Goal: Task Accomplishment & Management: Complete application form

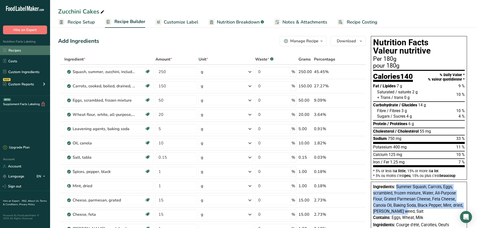
click at [16, 48] on link "Recipes" at bounding box center [25, 51] width 50 height 10
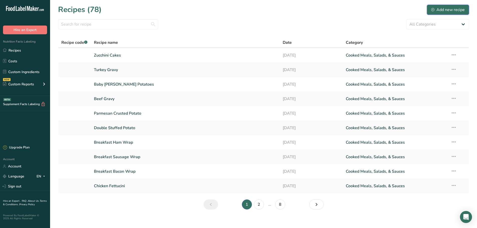
click at [446, 9] on div "Add new recipe" at bounding box center [448, 10] width 34 height 6
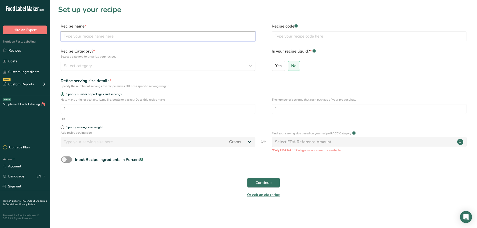
click at [89, 37] on input "text" at bounding box center [158, 36] width 195 height 10
type input "Meat Sauce"
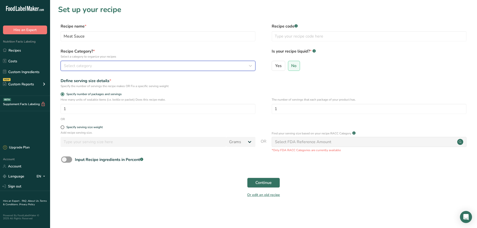
click at [107, 62] on button "Select category" at bounding box center [158, 66] width 195 height 10
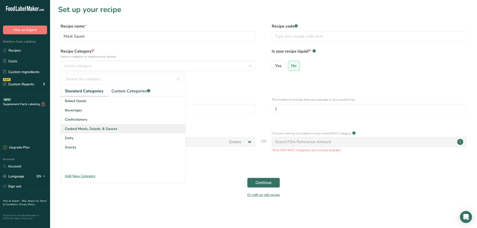
click at [103, 130] on span "Cooked Meals, Salads, & Sauces" at bounding box center [91, 128] width 53 height 5
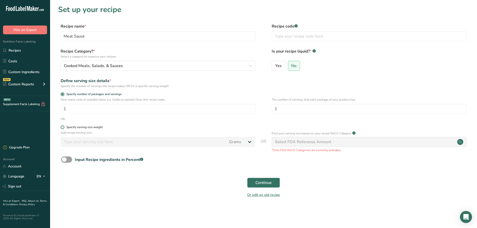
click at [63, 127] on span at bounding box center [63, 128] width 4 height 4
click at [63, 127] on input "Specify serving size weight" at bounding box center [62, 127] width 3 height 3
radio input "true"
radio input "false"
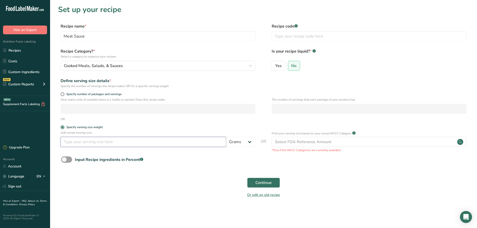
click at [79, 142] on input "number" at bounding box center [144, 142] width 166 height 10
type input "250"
click at [269, 184] on span "Continue" at bounding box center [264, 183] width 16 height 6
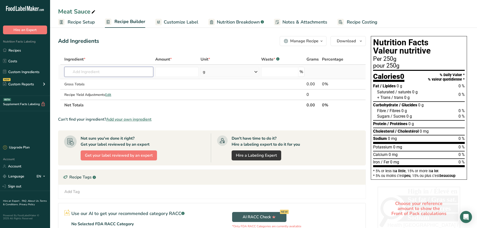
click at [103, 71] on input "text" at bounding box center [108, 72] width 89 height 10
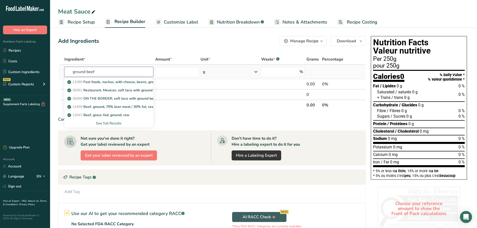
type input "ground beef"
click at [107, 125] on div "See full Results" at bounding box center [108, 123] width 81 height 5
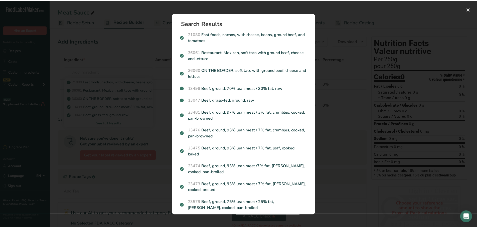
scroll to position [125, 0]
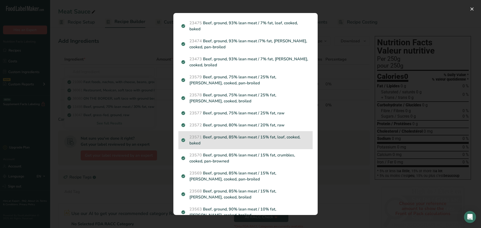
click at [232, 135] on p "23571 Beef, ground, 85% lean meat / 15% fat, loaf, cooked, baked" at bounding box center [245, 140] width 128 height 12
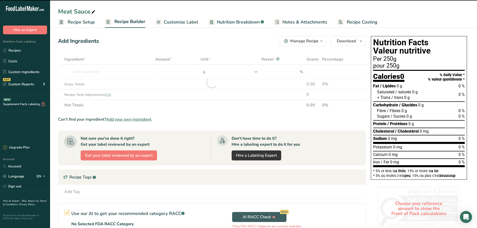
type input "0"
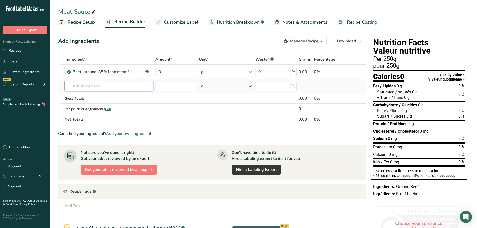
click at [87, 84] on input "text" at bounding box center [108, 86] width 89 height 10
click at [82, 85] on input "crush tomato" at bounding box center [108, 86] width 89 height 10
type input "crushed tomato"
click at [101, 94] on p "11693 Tomatoes, crushed, canned" at bounding box center [97, 96] width 59 height 5
type input "Tomatoes, crushed, canned"
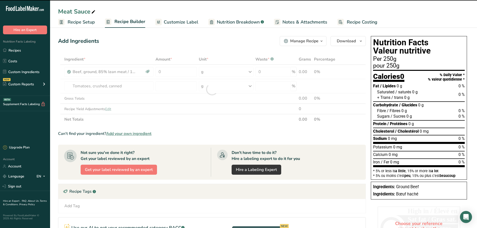
type input "0"
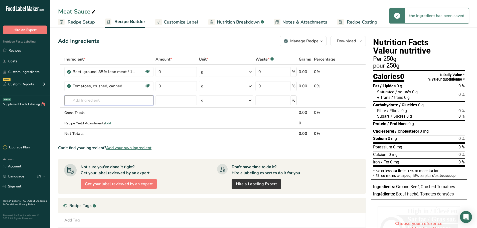
click at [86, 103] on input "text" at bounding box center [108, 100] width 89 height 10
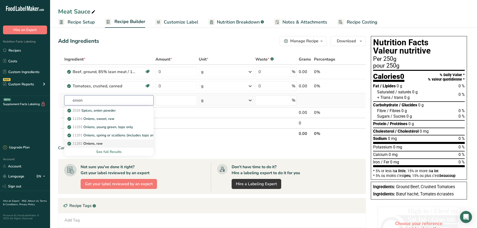
type input "onion"
click at [90, 141] on link "11282 Onions, raw" at bounding box center [108, 144] width 89 height 8
type input "Onions, raw"
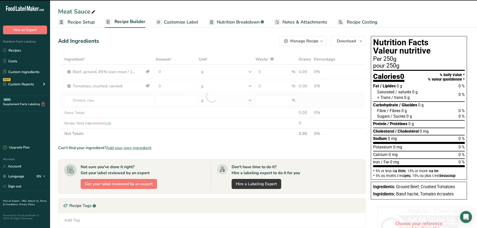
type input "0"
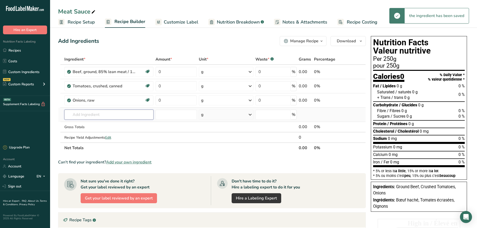
click at [84, 118] on input "text" at bounding box center [108, 115] width 89 height 10
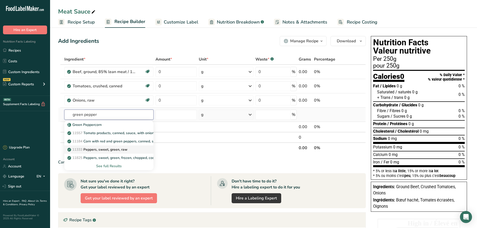
type input "green pepper"
click at [109, 148] on p "11333 Peppers, sweet, green, raw" at bounding box center [97, 149] width 59 height 5
type input "Peppers, sweet, green, raw"
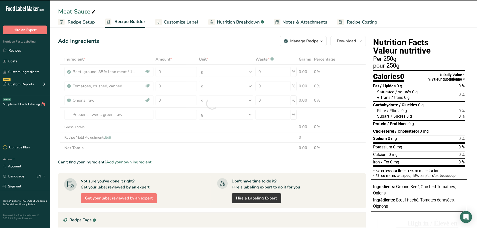
type input "0"
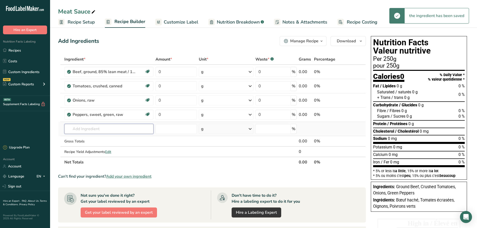
click at [83, 132] on input "text" at bounding box center [108, 129] width 89 height 10
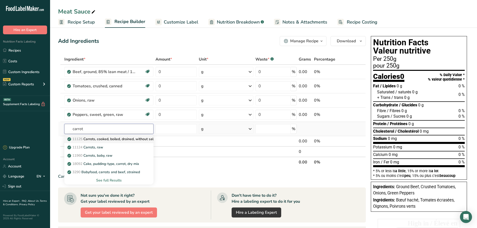
type input "carrot"
click at [97, 139] on p "11125 Carrots, cooked, boiled, drained, without salt" at bounding box center [111, 139] width 86 height 5
type input "Carrots, cooked, boiled, drained, without salt"
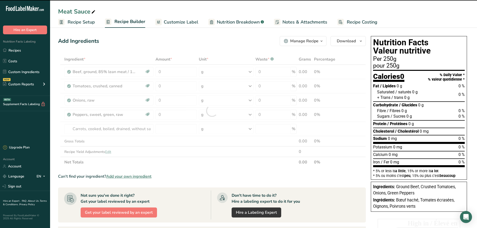
type input "0"
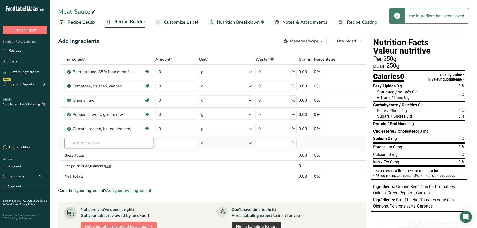
click at [81, 144] on input "text" at bounding box center [108, 143] width 89 height 10
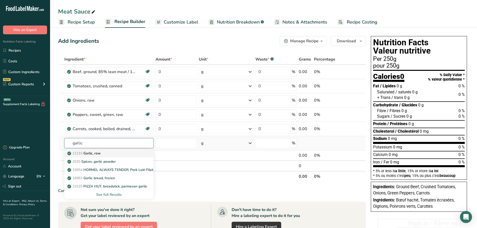
type input "garlic"
click at [95, 156] on p "11215 Garlic, raw" at bounding box center [84, 153] width 32 height 5
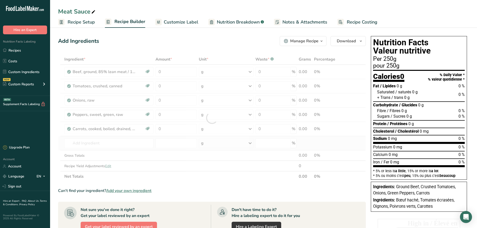
type input "Garlic, raw"
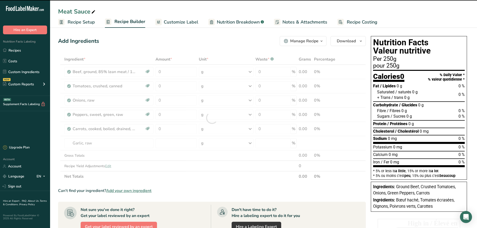
type input "0"
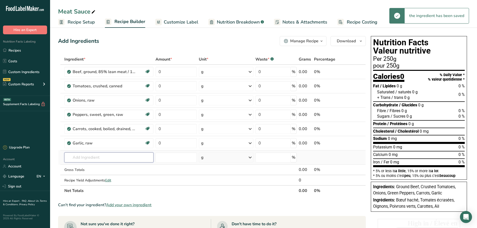
click at [80, 155] on input "text" at bounding box center [108, 158] width 89 height 10
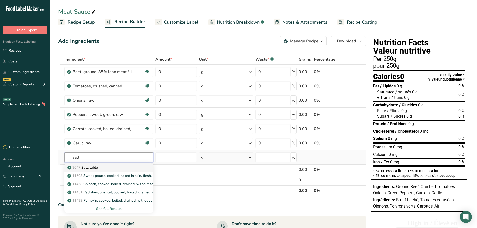
type input "salt"
click at [93, 167] on p "2047 Salt, table" at bounding box center [83, 167] width 30 height 5
type input "Salt, table"
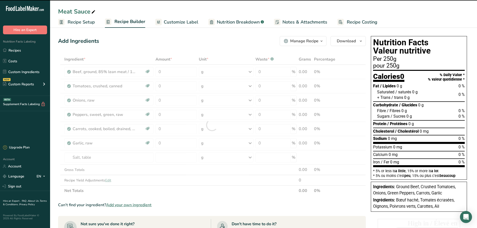
type input "0"
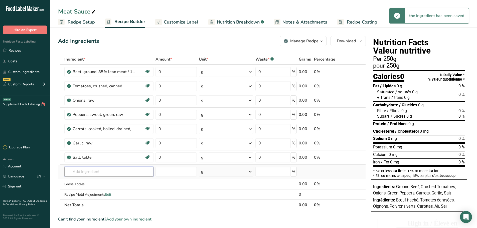
click at [79, 172] on input "text" at bounding box center [108, 172] width 89 height 10
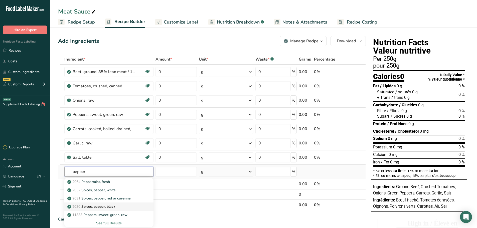
type input "pepper"
click at [110, 205] on p "2030 Spices, pepper, black" at bounding box center [91, 206] width 47 height 5
type input "Spices, pepper, black"
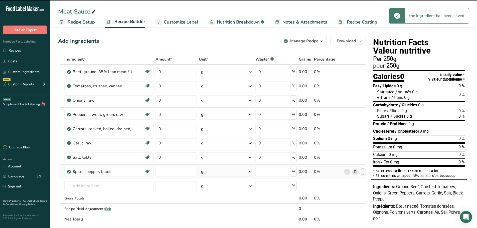
type input "0"
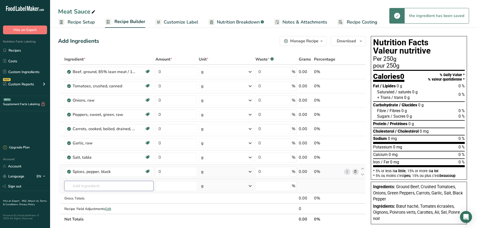
click at [82, 186] on input "text" at bounding box center [108, 186] width 89 height 10
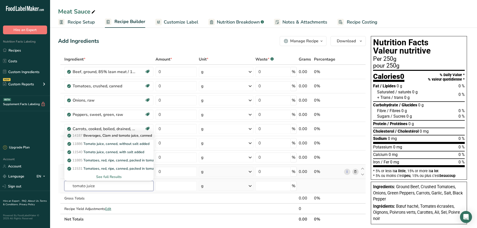
type input "tomato juice"
click at [107, 139] on link "14187 Beverages, Clam and tomato juice, canned" at bounding box center [108, 136] width 89 height 8
type input "Beverages, Clam and tomato juice, canned"
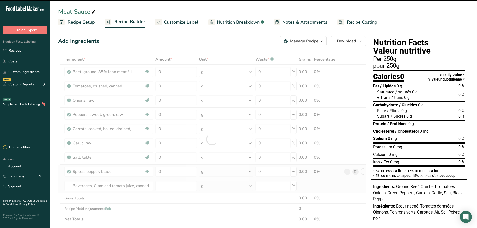
type input "0"
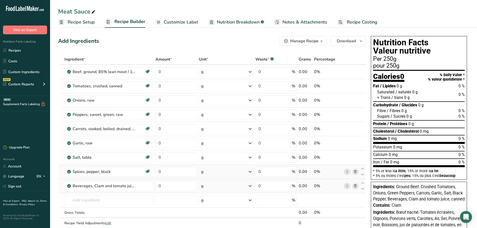
click at [355, 186] on icon at bounding box center [356, 186] width 4 height 5
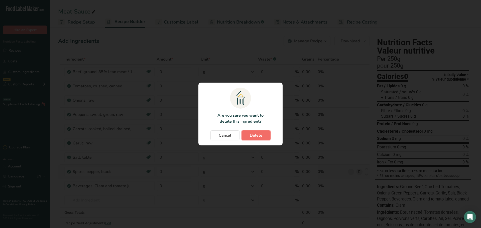
click at [255, 136] on span "Delete" at bounding box center [256, 136] width 13 height 6
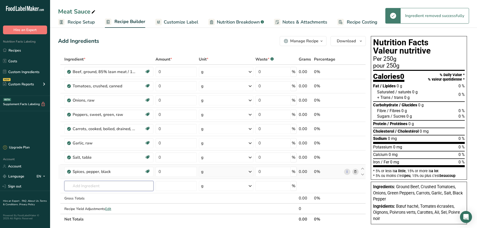
click at [93, 187] on input "text" at bounding box center [108, 186] width 89 height 10
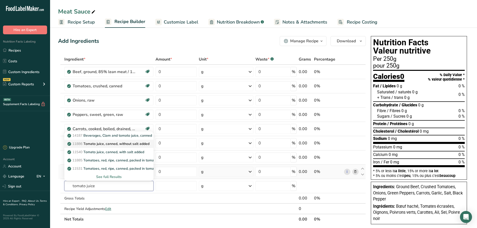
type input "tomato juice"
click at [112, 141] on link "11886 Tomato juice, canned, without salt added" at bounding box center [108, 144] width 89 height 8
type input "Tomato juice, canned, without salt added"
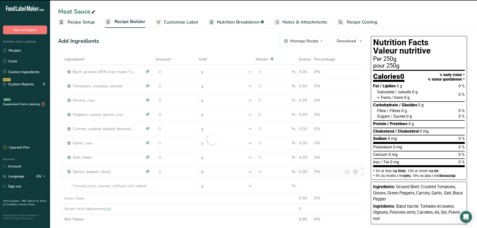
type input "0"
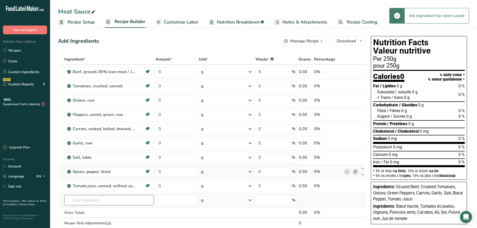
click at [79, 204] on input "text" at bounding box center [108, 200] width 89 height 10
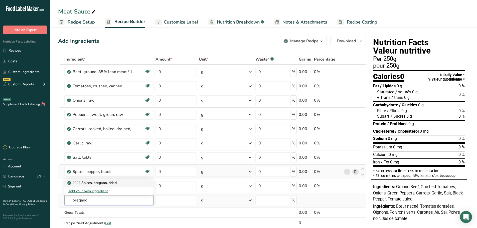
type input "oregano"
click at [106, 182] on p "2027 Spices, oregano, dried" at bounding box center [92, 182] width 48 height 5
type input "Spices, oregano, dried"
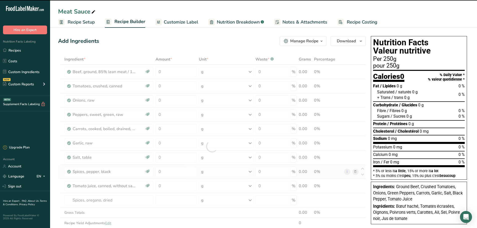
type input "0"
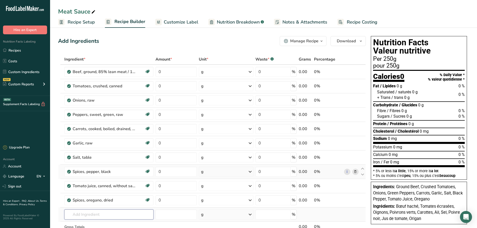
click at [84, 219] on input "text" at bounding box center [108, 215] width 89 height 10
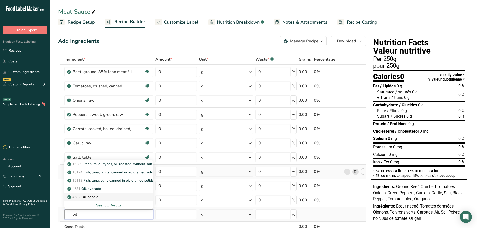
type input "oil"
click at [91, 197] on p "4582 Oil, canola" at bounding box center [83, 197] width 30 height 5
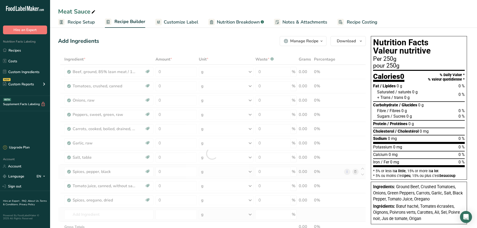
type input "Oil, canola"
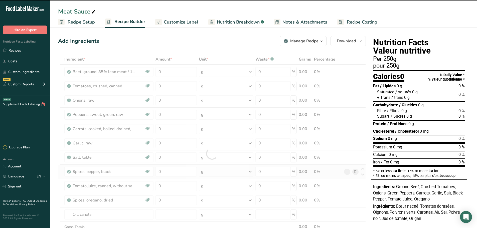
type input "0"
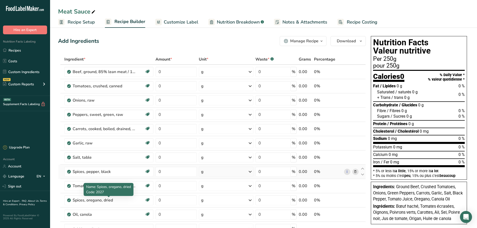
scroll to position [50, 0]
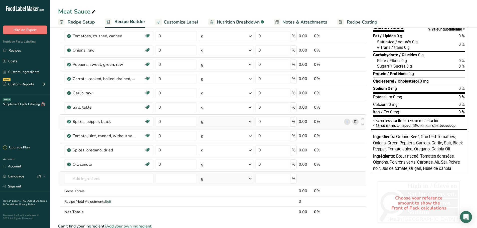
click at [97, 184] on td "16389 Peanuts, all types, oil-roasted, without salt 15124 Fish, tuna, white, ca…" at bounding box center [108, 179] width 91 height 14
click at [84, 182] on input "text" at bounding box center [108, 179] width 89 height 10
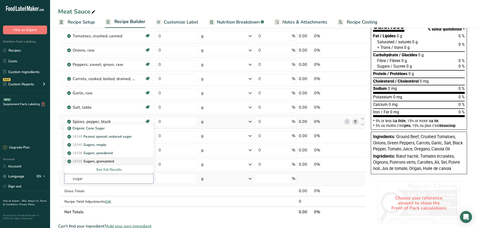
type input "sugar"
click at [113, 162] on p "19335 Sugars, granulated" at bounding box center [91, 161] width 46 height 5
type input "Sugars, granulated"
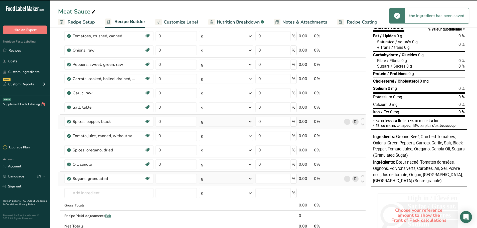
type input "0"
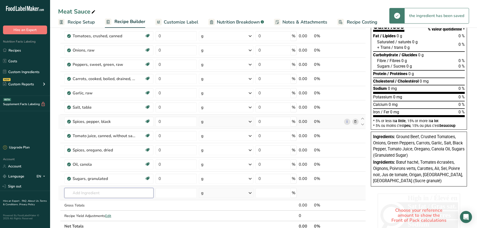
click at [86, 193] on input "text" at bounding box center [108, 193] width 89 height 10
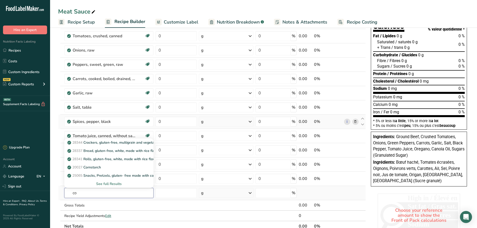
type input "c"
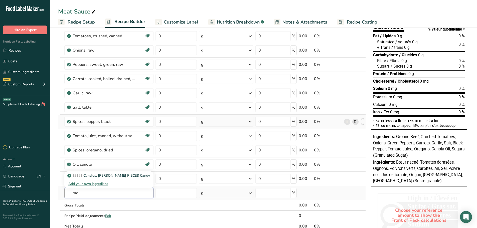
type input "m"
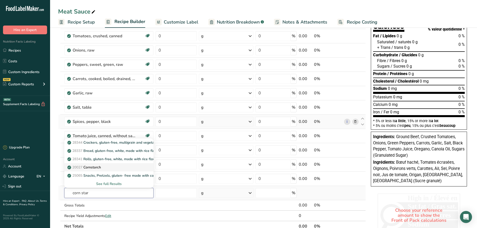
type input "corn star"
click at [94, 165] on link "20027 Cornstarch" at bounding box center [108, 167] width 89 height 8
type input "Cornstarch"
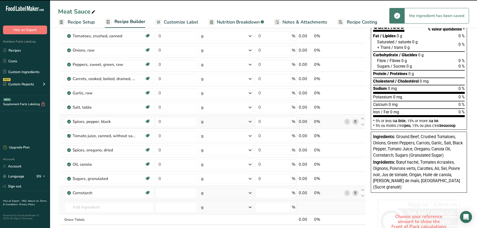
type input "0"
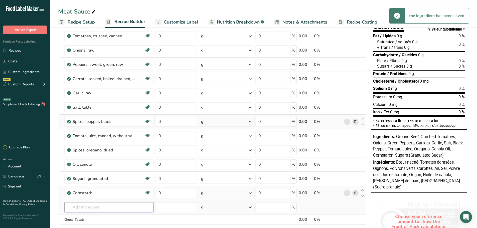
click at [87, 208] on input "text" at bounding box center [108, 207] width 89 height 10
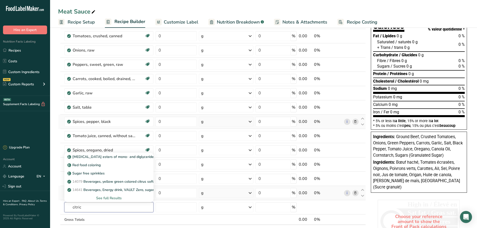
type input "citric"
click at [90, 157] on p "Citric acid esters of mono- and diglycerides of fatty acids (E472c)" at bounding box center [129, 156] width 123 height 5
type input "Citric acid esters of mono- and diglycerides of fatty acids (E472c)"
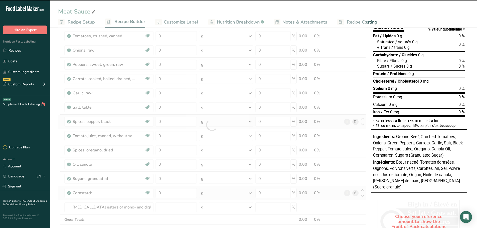
type input "0"
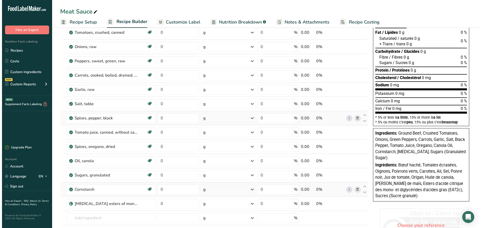
scroll to position [0, 0]
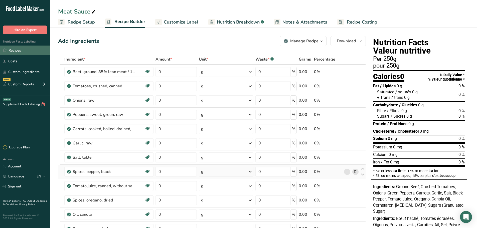
click at [17, 49] on link "Recipes" at bounding box center [25, 51] width 50 height 10
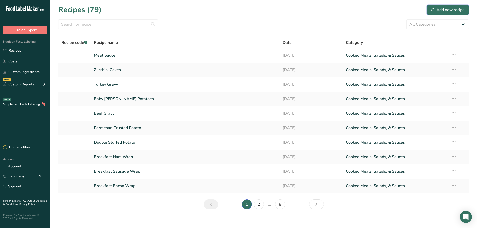
click at [448, 8] on div "Add new recipe" at bounding box center [448, 10] width 34 height 6
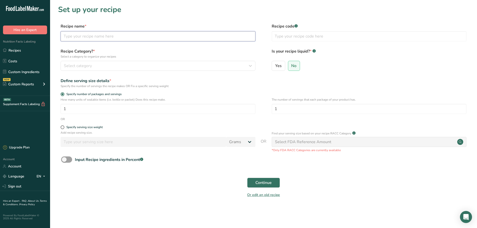
click at [98, 37] on input "text" at bounding box center [158, 36] width 195 height 10
type input "Farmer's Stew"
drag, startPoint x: 100, startPoint y: 60, endPoint x: 101, endPoint y: 63, distance: 4.0
click at [101, 62] on div "Recipe Category? * Select a category to organize your recipes Select category S…" at bounding box center [158, 59] width 195 height 23
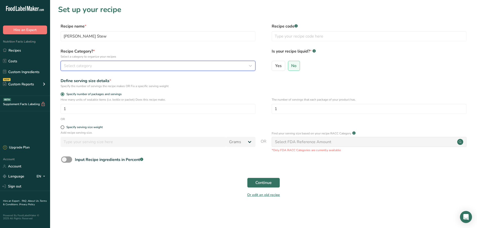
click at [101, 63] on div "Select category" at bounding box center [156, 66] width 185 height 6
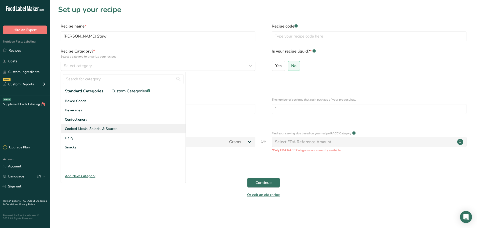
click at [86, 131] on span "Cooked Meals, Salads, & Sauces" at bounding box center [91, 128] width 53 height 5
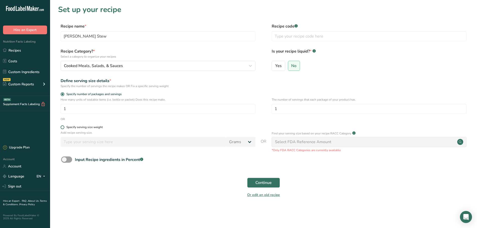
click at [62, 126] on span at bounding box center [63, 128] width 4 height 4
click at [62, 126] on input "Specify serving size weight" at bounding box center [62, 127] width 3 height 3
radio input "true"
radio input "false"
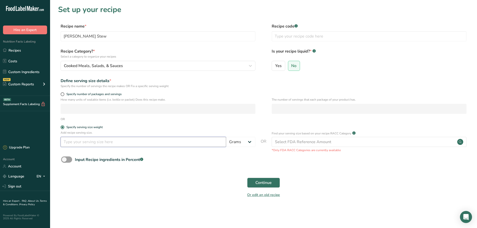
click at [89, 141] on input "number" at bounding box center [144, 142] width 166 height 10
type input "275"
click at [276, 182] on button "Continue" at bounding box center [263, 183] width 33 height 10
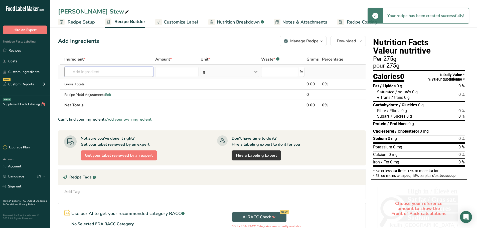
click at [89, 74] on input "text" at bounding box center [108, 72] width 89 height 10
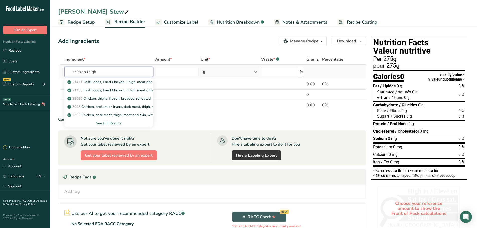
type input "chicken thigh"
click at [117, 124] on div "See full Results" at bounding box center [108, 123] width 81 height 5
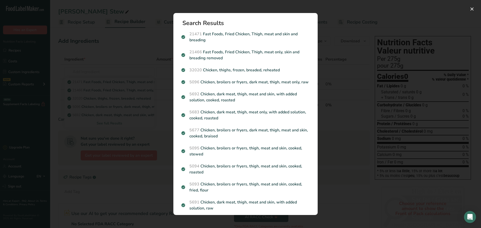
click at [223, 99] on p "5692 Chicken, dark meat, thigh, meat and skin, with added solution, cooked, roa…" at bounding box center [245, 97] width 128 height 12
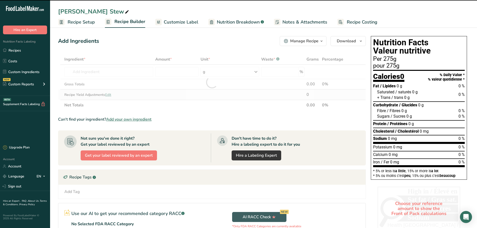
type input "0"
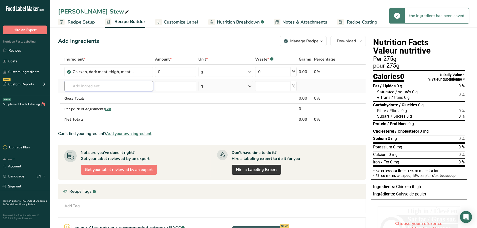
click at [96, 87] on input "text" at bounding box center [108, 86] width 89 height 10
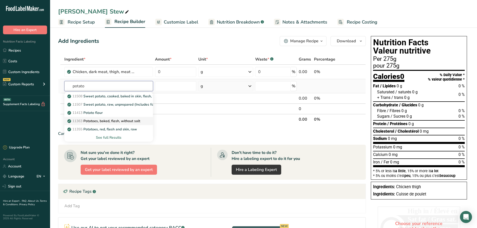
type input "potato"
click at [111, 120] on p "11363 Potatoes, baked, flesh, without salt" at bounding box center [104, 121] width 72 height 5
type input "Potatoes, baked, flesh, without salt"
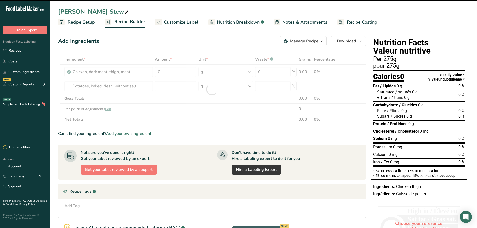
type input "0"
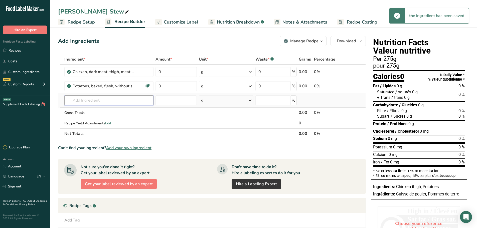
click at [85, 101] on input "text" at bounding box center [108, 100] width 89 height 10
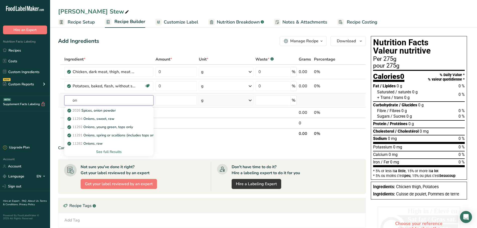
type input "o"
type input "m"
type input "celery"
click at [91, 119] on p "11143 Celery, raw" at bounding box center [84, 118] width 33 height 5
type input "Celery, raw"
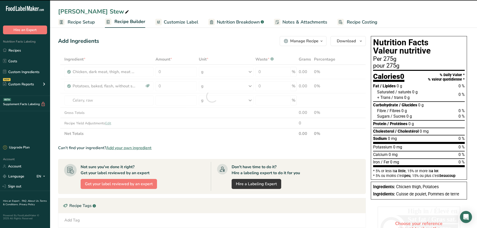
type input "0"
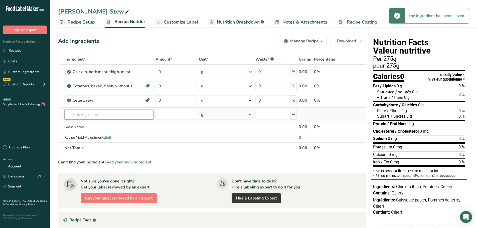
click at [83, 113] on input "text" at bounding box center [108, 115] width 89 height 10
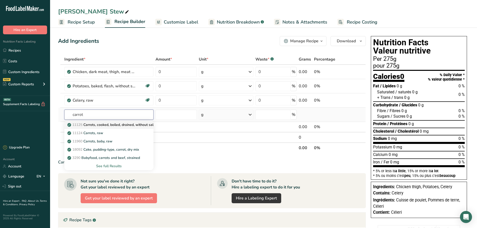
type input "carrot"
click at [120, 126] on p "11125 Carrots, cooked, boiled, drained, without salt" at bounding box center [111, 124] width 86 height 5
type input "Carrots, cooked, boiled, drained, without salt"
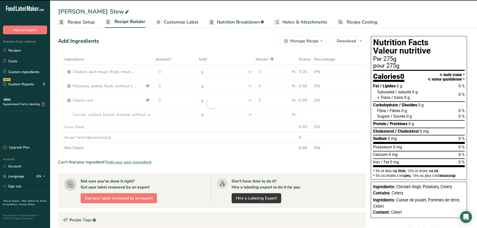
type input "0"
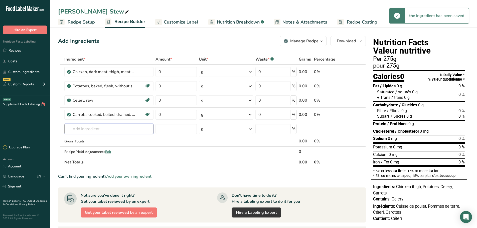
click at [81, 129] on input "text" at bounding box center [108, 129] width 89 height 10
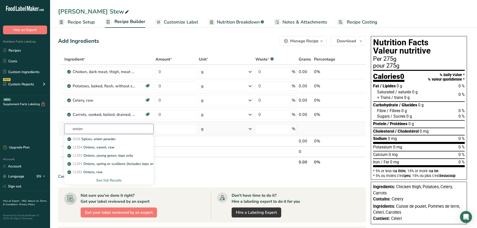
type input "onion"
click at [108, 179] on div "See full Results" at bounding box center [108, 180] width 81 height 5
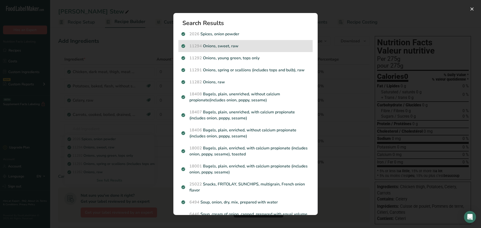
click at [218, 48] on p "11294 Onions, sweet, raw" at bounding box center [245, 46] width 128 height 6
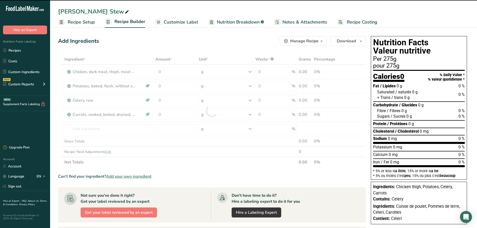
type input "0"
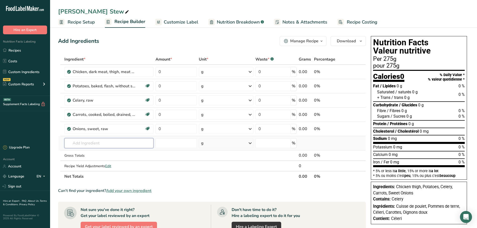
click at [91, 143] on input "text" at bounding box center [108, 143] width 89 height 10
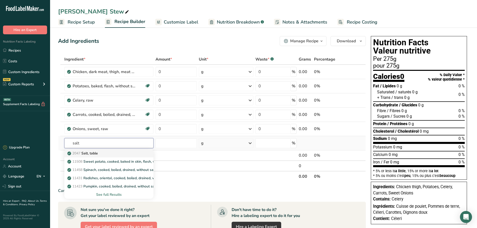
type input "salt"
click at [89, 157] on link "2047 Salt, table" at bounding box center [108, 153] width 89 height 8
type input "Salt, table"
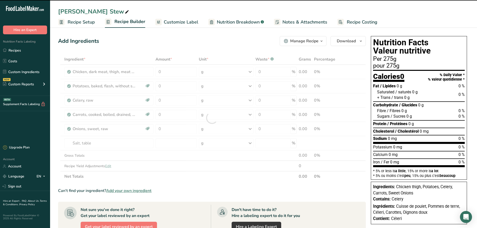
type input "0"
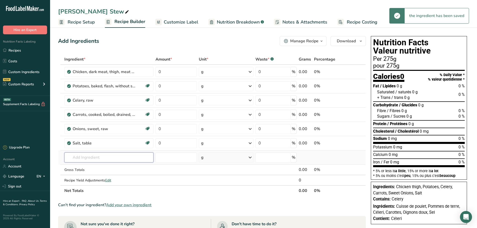
click at [81, 155] on input "text" at bounding box center [108, 158] width 89 height 10
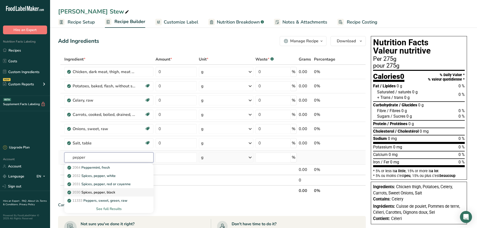
type input "pepper"
click at [100, 191] on p "2030 Spices, pepper, black" at bounding box center [91, 192] width 47 height 5
type input "Spices, pepper, black"
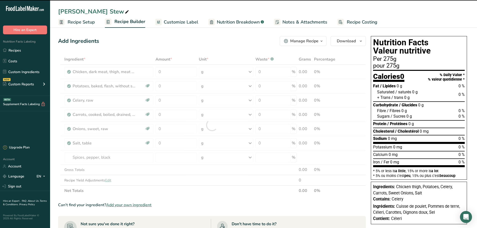
type input "0"
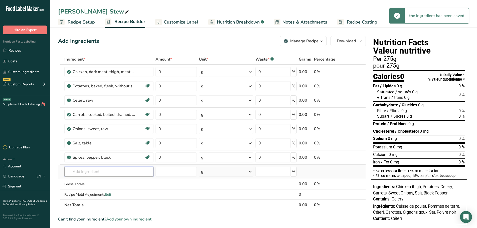
click at [83, 171] on input "text" at bounding box center [108, 172] width 89 height 10
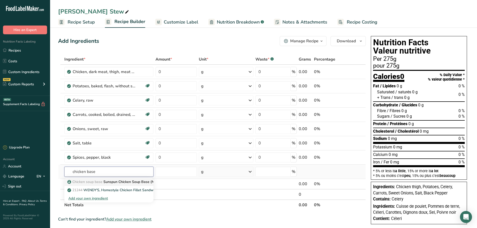
type input "chicken base"
click at [127, 183] on p "Chicken soup base Sunspun Chicken Soup Base (No MSG)" at bounding box center [117, 181] width 98 height 5
type input "Sunspun Chicken Soup Base (No MSG)"
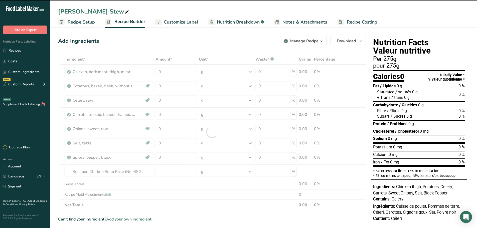
type input "0"
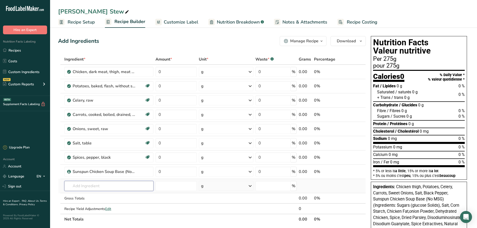
click at [82, 188] on input "text" at bounding box center [108, 186] width 89 height 10
type input "poultry seaso"
click at [106, 197] on p "2034 Spices, poultry seasoning" at bounding box center [95, 196] width 54 height 5
type input "Spices, poultry seasoning"
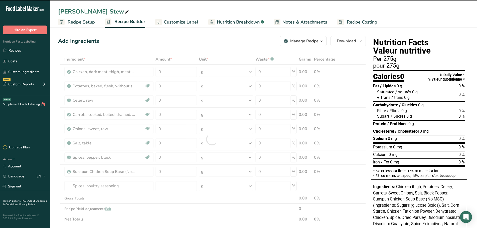
type input "0"
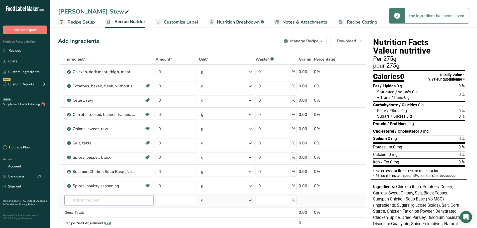
click at [88, 203] on input "text" at bounding box center [108, 200] width 89 height 10
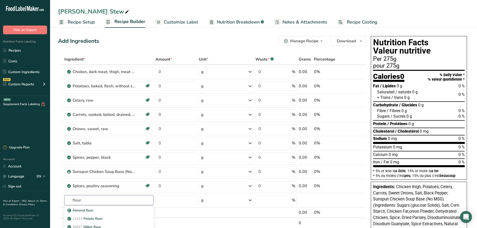
scroll to position [50, 0]
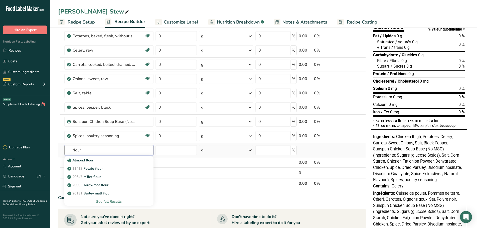
type input "flour"
click at [113, 202] on div "See full Results" at bounding box center [108, 201] width 81 height 5
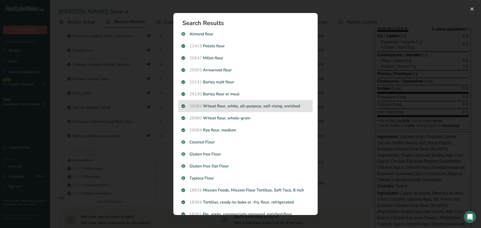
click at [257, 108] on p "20082 Wheat flour, white, all-purpose, self-rising, enriched" at bounding box center [245, 106] width 128 height 6
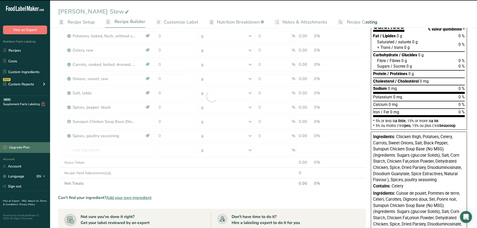
type input "0"
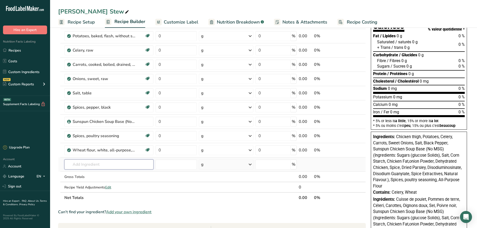
click at [76, 166] on input "text" at bounding box center [108, 165] width 89 height 10
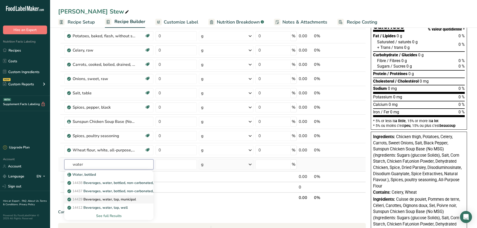
type input "water"
click at [104, 202] on link "14429 Beverages, water, tap, municipal" at bounding box center [108, 199] width 89 height 8
type input "Beverages, water, tap, municipal"
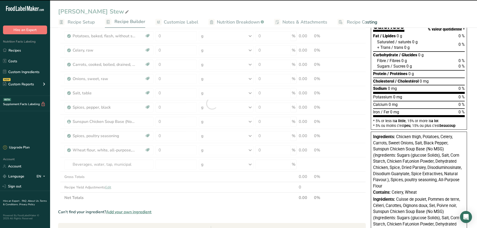
type input "0"
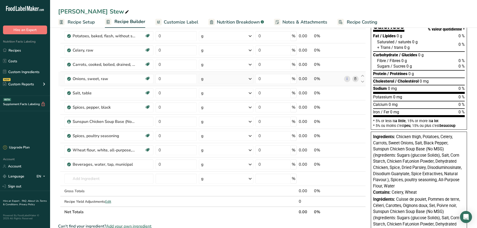
scroll to position [0, 0]
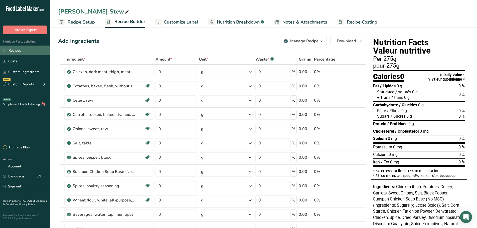
click at [17, 51] on link "Recipes" at bounding box center [25, 51] width 50 height 10
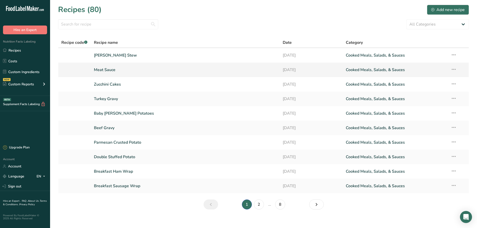
click at [120, 71] on link "Meat Sauce" at bounding box center [185, 70] width 183 height 11
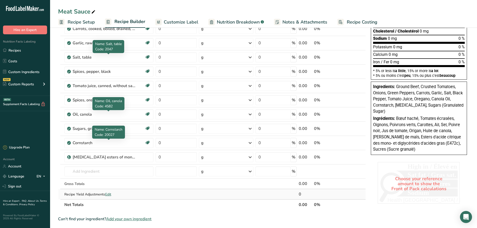
scroll to position [150, 0]
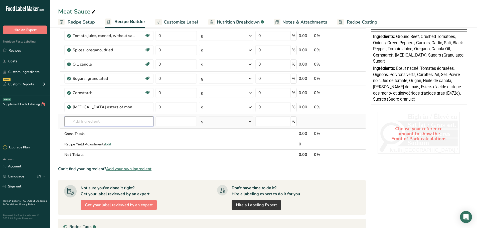
click at [88, 124] on input "text" at bounding box center [108, 122] width 89 height 10
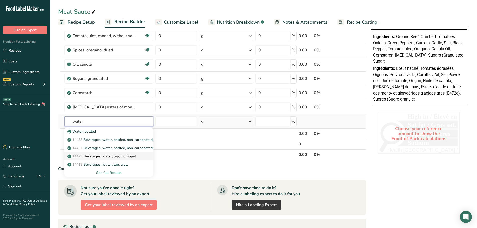
type input "water"
click at [118, 157] on p "14429 Beverages, water, tap, municipal" at bounding box center [102, 156] width 68 height 5
type input "Beverages, water, tap, municipal"
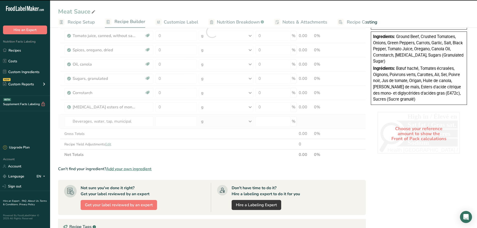
type input "0"
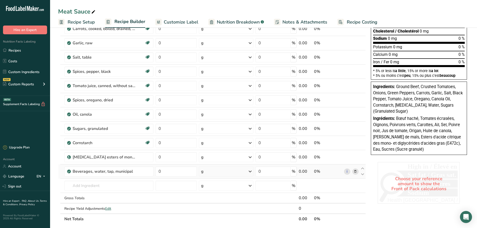
scroll to position [0, 0]
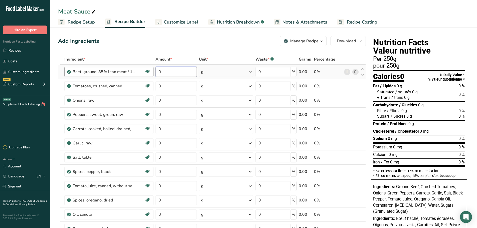
drag, startPoint x: 165, startPoint y: 72, endPoint x: 122, endPoint y: 72, distance: 42.8
click at [122, 72] on tr "Beef, ground, 85% lean meat / 15% fat, loaf, cooked, baked Dairy free Gluten fr…" at bounding box center [211, 72] width 307 height 14
type input "150"
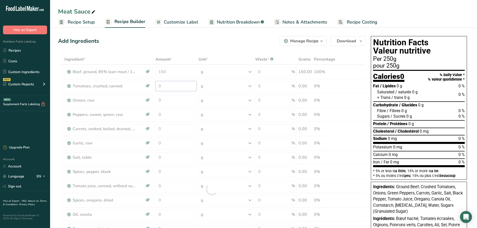
drag, startPoint x: 169, startPoint y: 82, endPoint x: 156, endPoint y: 86, distance: 13.2
click at [157, 86] on div "Ingredient * Amount * Unit * Waste * .a-a{fill:#347362;}.b-a{fill:#fff;} Grams …" at bounding box center [212, 189] width 308 height 271
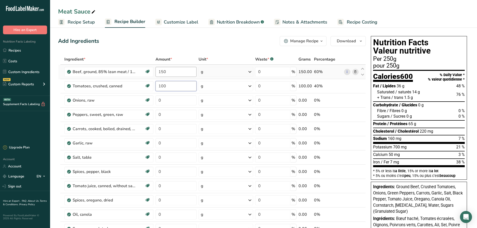
type input "100"
click at [168, 70] on div "Ingredient * Amount * Unit * Waste * .a-a{fill:#347362;}.b-a{fill:#fff;} Grams …" at bounding box center [212, 189] width 308 height 271
type input "100"
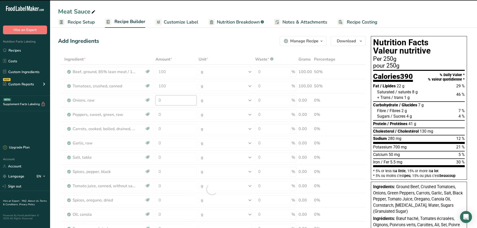
drag, startPoint x: 165, startPoint y: 101, endPoint x: 154, endPoint y: 100, distance: 11.6
click at [154, 100] on div "Ingredient * Amount * Unit * Waste * .a-a{fill:#347362;}.b-a{fill:#fff;} Grams …" at bounding box center [212, 189] width 308 height 271
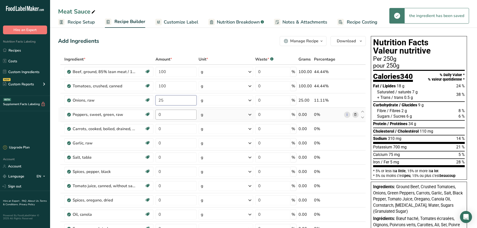
type input "25"
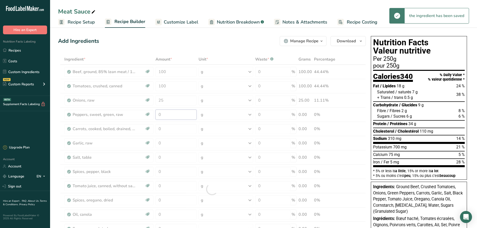
drag, startPoint x: 165, startPoint y: 118, endPoint x: 147, endPoint y: 118, distance: 18.0
click at [147, 118] on div "Ingredient * Amount * Unit * Waste * .a-a{fill:#347362;}.b-a{fill:#fff;} Grams …" at bounding box center [212, 189] width 308 height 271
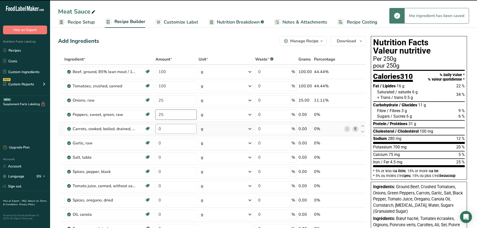
type input "0"
click at [170, 131] on div "Ingredient * Amount * Unit * Waste * .a-a{fill:#347362;}.b-a{fill:#fff;} Grams …" at bounding box center [212, 189] width 308 height 271
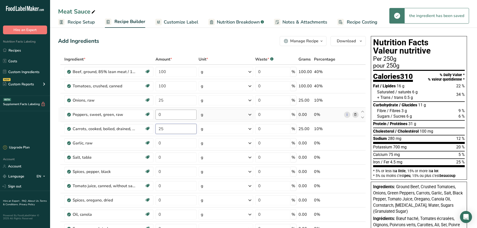
type input "25"
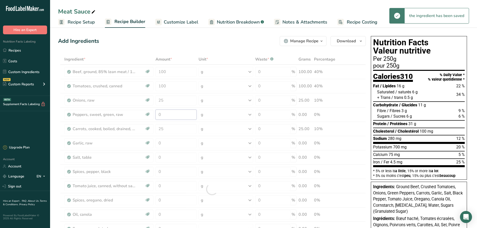
drag, startPoint x: 165, startPoint y: 115, endPoint x: 152, endPoint y: 117, distance: 12.6
click at [152, 117] on div "Ingredient * Amount * Unit * Waste * .a-a{fill:#347362;}.b-a{fill:#fff;} Grams …" at bounding box center [212, 189] width 308 height 271
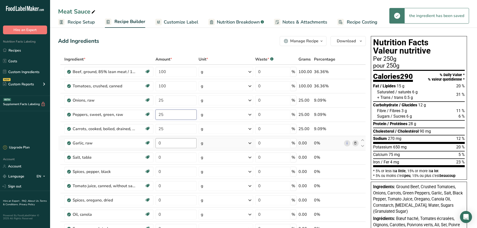
type input "25"
click at [143, 143] on div "Ingredient * Amount * Unit * Waste * .a-a{fill:#347362;}.b-a{fill:#fff;} Grams …" at bounding box center [212, 189] width 308 height 271
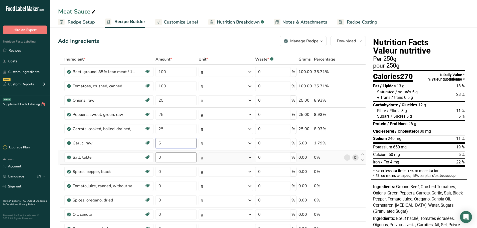
type input "5"
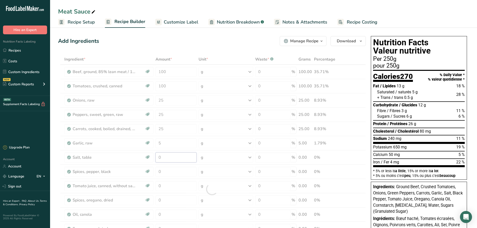
drag, startPoint x: 166, startPoint y: 157, endPoint x: 156, endPoint y: 156, distance: 10.6
click at [156, 156] on div "Ingredient * Amount * Unit * Waste * .a-a{fill:#347362;}.b-a{fill:#fff;} Grams …" at bounding box center [212, 189] width 308 height 271
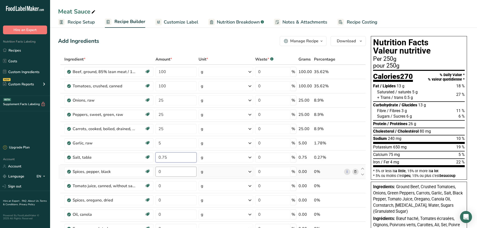
type input "0.75"
click at [170, 176] on div "Ingredient * Amount * Unit * Waste * .a-a{fill:#347362;}.b-a{fill:#fff;} Grams …" at bounding box center [212, 189] width 308 height 271
drag, startPoint x: 152, startPoint y: 170, endPoint x: 129, endPoint y: 169, distance: 23.8
click at [129, 169] on tr "Spices, pepper, black Source of Antioxidants Dairy free Gluten free Vegan Veget…" at bounding box center [211, 172] width 307 height 14
type input "0.75"
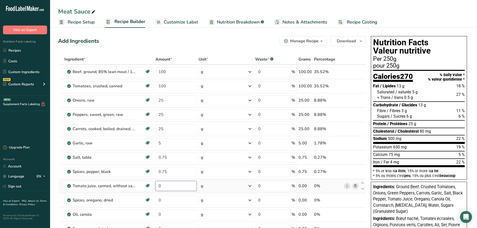
click at [165, 184] on div "Ingredient * Amount * Unit * Waste * .a-a{fill:#347362;}.b-a{fill:#fff;} Grams …" at bounding box center [212, 189] width 308 height 271
drag, startPoint x: 163, startPoint y: 186, endPoint x: 148, endPoint y: 186, distance: 15.3
click at [148, 186] on tr "Tomato juice, canned, without salt added Dairy free Gluten free Vegan Vegetaria…" at bounding box center [211, 186] width 307 height 14
type input "75"
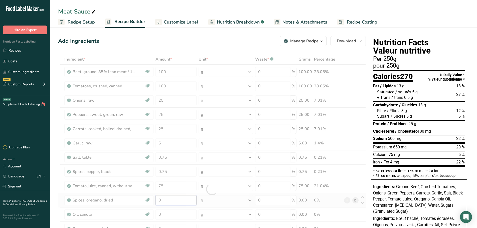
click at [174, 201] on div "Ingredient * Amount * Unit * Waste * .a-a{fill:#347362;}.b-a{fill:#fff;} Grams …" at bounding box center [212, 189] width 308 height 271
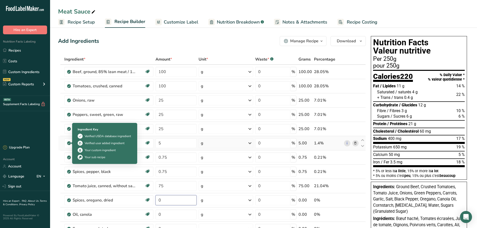
scroll to position [100, 0]
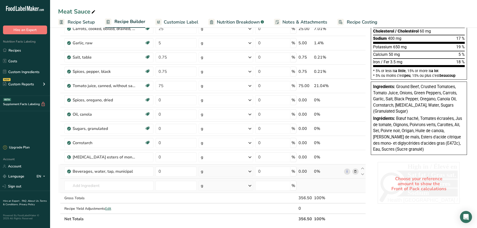
click at [91, 191] on div "Ingredient * Amount * Unit * Waste * .a-a{fill:#347362;}.b-a{fill:#fff;} Grams …" at bounding box center [212, 89] width 308 height 271
click at [95, 187] on input "text" at bounding box center [108, 186] width 89 height 10
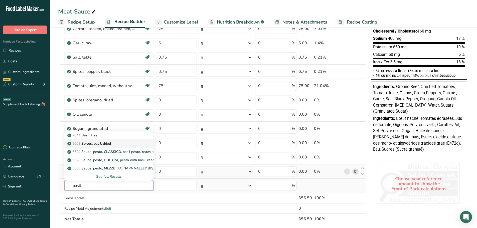
type input "basil"
click at [96, 145] on p "2003 Spices, basil, dried" at bounding box center [89, 143] width 43 height 5
type input "Spices, basil, dried"
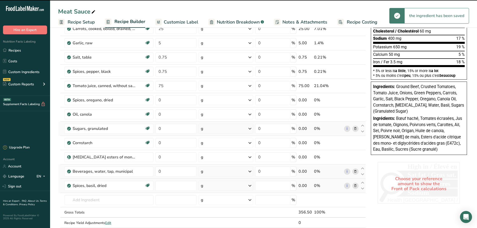
type input "0"
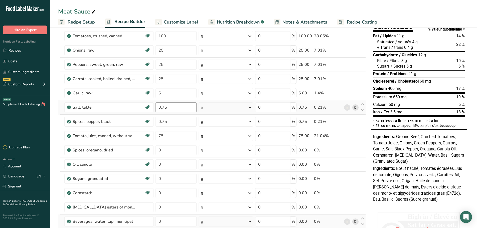
scroll to position [0, 0]
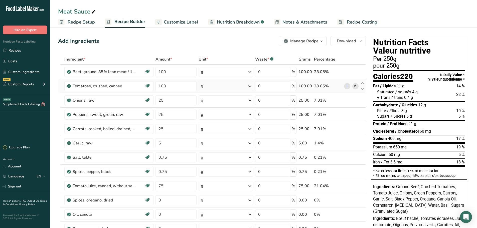
click at [355, 86] on icon at bounding box center [356, 86] width 4 height 5
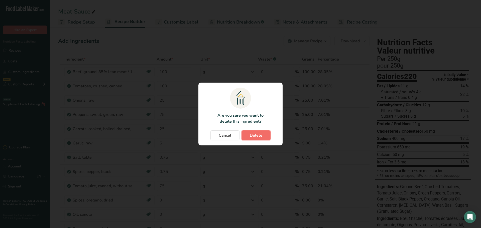
click at [251, 136] on span "Delete" at bounding box center [256, 136] width 13 height 6
type input "25"
type input "5"
type input "0.75"
type input "75"
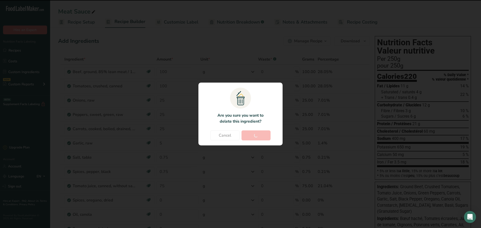
type input "0"
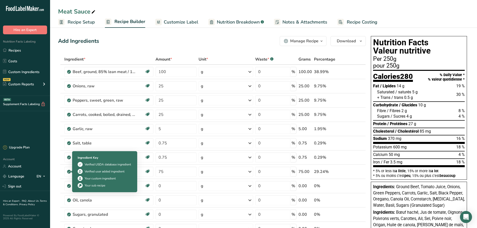
scroll to position [25, 0]
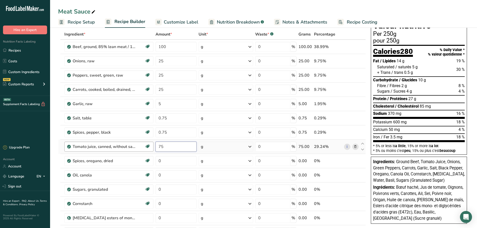
drag, startPoint x: 166, startPoint y: 148, endPoint x: 145, endPoint y: 149, distance: 21.4
click at [145, 149] on tr "Tomato juice, canned, without salt added Dairy free Gluten free Vegan Vegetaria…" at bounding box center [211, 147] width 307 height 14
type input "150"
click at [167, 160] on div "Ingredient * Amount * Unit * Waste * .a-a{fill:#347362;}.b-a{fill:#fff;} Grams …" at bounding box center [212, 164] width 308 height 271
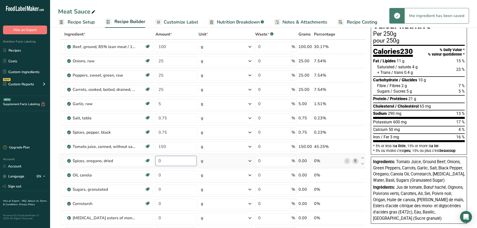
drag, startPoint x: 167, startPoint y: 160, endPoint x: 161, endPoint y: 161, distance: 6.6
click at [161, 161] on input "0" at bounding box center [176, 161] width 41 height 10
drag, startPoint x: 161, startPoint y: 161, endPoint x: 143, endPoint y: 165, distance: 18.7
click at [143, 165] on tr "Spices, oregano, dried Source of Antioxidants Dairy free Gluten free Vegan Vege…" at bounding box center [211, 161] width 307 height 14
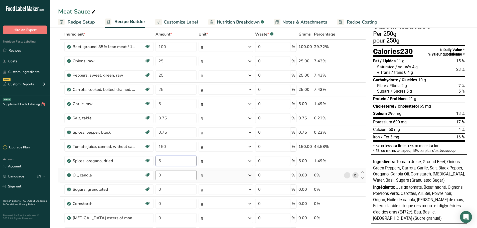
type input "5"
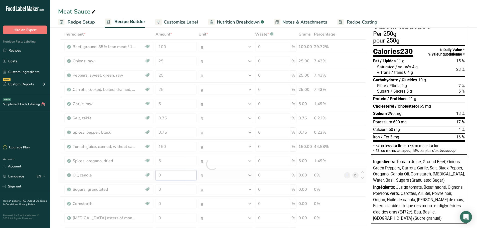
click at [167, 175] on div "Ingredient * Amount * Unit * Waste * .a-a{fill:#347362;}.b-a{fill:#fff;} Grams …" at bounding box center [212, 164] width 308 height 271
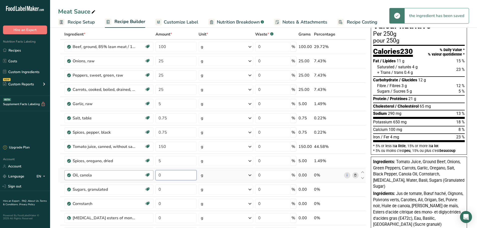
drag, startPoint x: 167, startPoint y: 175, endPoint x: 151, endPoint y: 175, distance: 15.8
click at [151, 175] on tr "Oil, canola Source of Omega 3 Dairy free Gluten free Vegan Vegetarian Soy free …" at bounding box center [211, 175] width 307 height 14
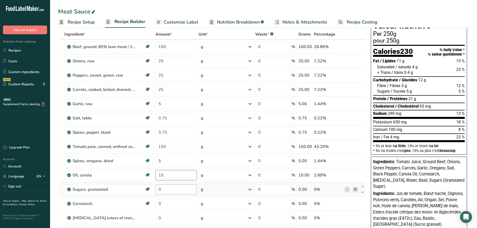
type input "10"
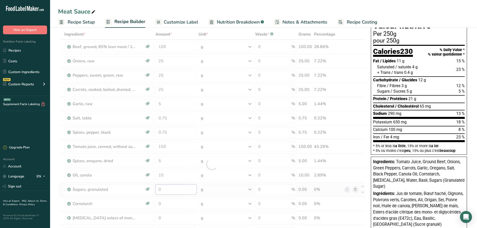
click at [170, 191] on div "Ingredient * Amount * Unit * Waste * .a-a{fill:#347362;}.b-a{fill:#fff;} Grams …" at bounding box center [212, 164] width 308 height 271
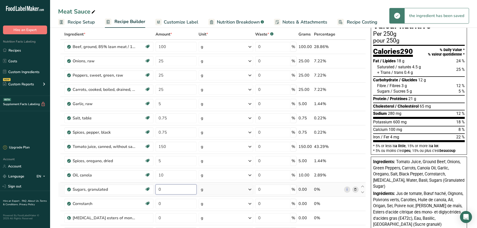
drag, startPoint x: 170, startPoint y: 191, endPoint x: 154, endPoint y: 191, distance: 15.5
click at [155, 191] on td "0" at bounding box center [176, 190] width 43 height 14
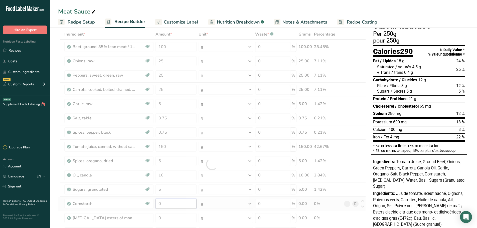
click at [169, 206] on div "Ingredient * Amount * Unit * Waste * .a-a{fill:#347362;}.b-a{fill:#fff;} Grams …" at bounding box center [212, 164] width 308 height 271
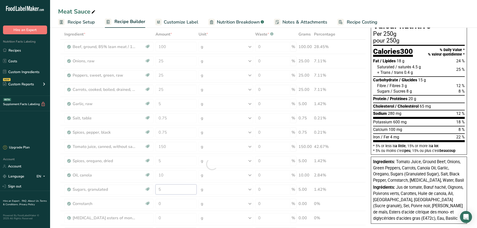
drag, startPoint x: 161, startPoint y: 190, endPoint x: 152, endPoint y: 191, distance: 9.6
click at [152, 191] on div "Ingredient * Amount * Unit * Waste * .a-a{fill:#347362;}.b-a{fill:#fff;} Grams …" at bounding box center [212, 164] width 308 height 271
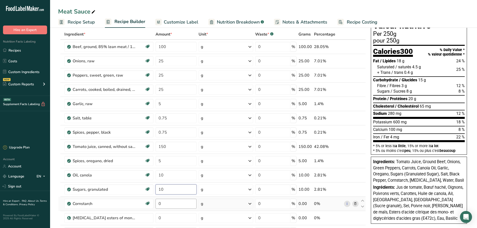
type input "10"
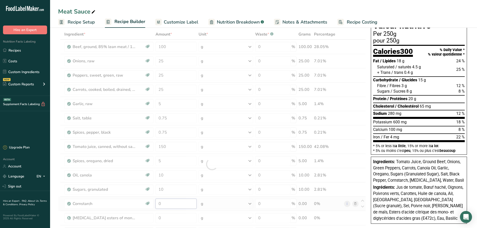
click at [175, 204] on div "Ingredient * Amount * Unit * Waste * .a-a{fill:#347362;}.b-a{fill:#fff;} Grams …" at bounding box center [212, 164] width 308 height 271
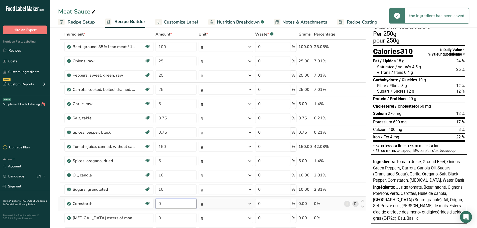
drag, startPoint x: 162, startPoint y: 204, endPoint x: 155, endPoint y: 206, distance: 6.9
click at [155, 206] on td "0" at bounding box center [176, 204] width 43 height 14
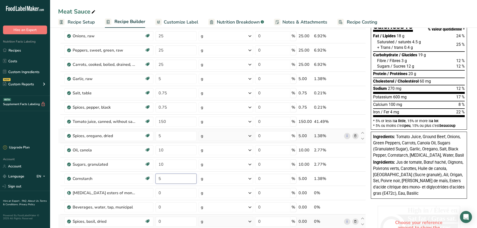
scroll to position [75, 0]
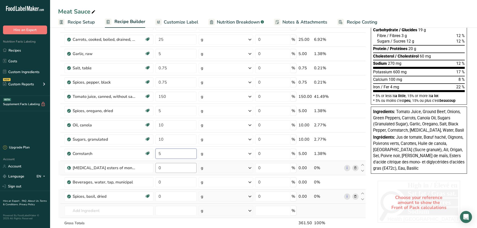
type input "5"
click at [163, 169] on div "Ingredient * Amount * Unit * Waste * .a-a{fill:#347362;}.b-a{fill:#fff;} Grams …" at bounding box center [212, 114] width 308 height 271
drag, startPoint x: 163, startPoint y: 169, endPoint x: 153, endPoint y: 170, distance: 9.8
click at [153, 170] on tr "Citric acid esters of mono- and diglycerides of fatty acids (E472c) 0 g Portion…" at bounding box center [211, 168] width 307 height 14
type input "5"
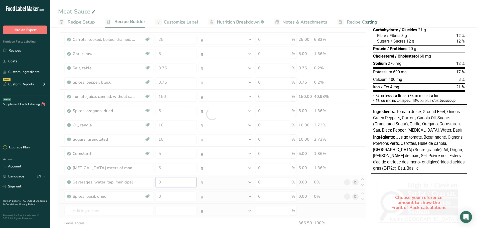
click at [170, 186] on div "Ingredient * Amount * Unit * Waste * .a-a{fill:#347362;}.b-a{fill:#fff;} Grams …" at bounding box center [212, 114] width 308 height 271
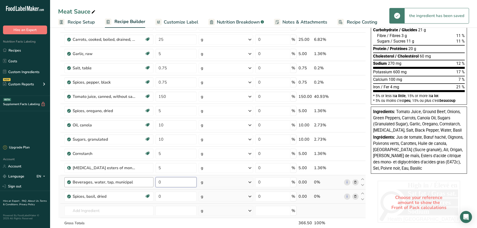
drag, startPoint x: 165, startPoint y: 183, endPoint x: 153, endPoint y: 183, distance: 12.5
click at [153, 183] on tr "Beverages, water, tap, municipal 0 g Portions 1 fl oz 1 bottle 8 fl oz 1 liter …" at bounding box center [211, 182] width 307 height 14
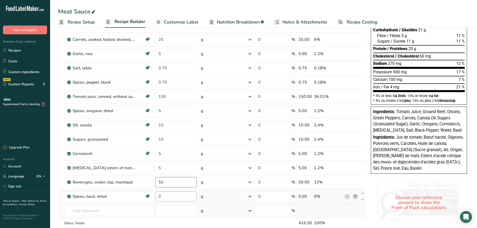
type input "50"
click at [166, 198] on div "Ingredient * Amount * Unit * Waste * .a-a{fill:#347362;}.b-a{fill:#fff;} Grams …" at bounding box center [212, 114] width 308 height 271
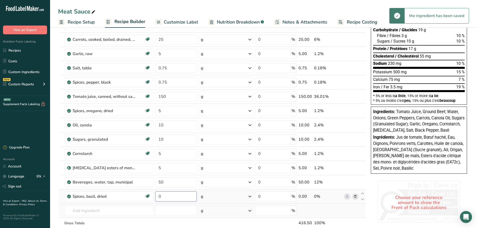
drag, startPoint x: 166, startPoint y: 198, endPoint x: 155, endPoint y: 198, distance: 10.8
click at [155, 198] on td "0" at bounding box center [176, 197] width 43 height 14
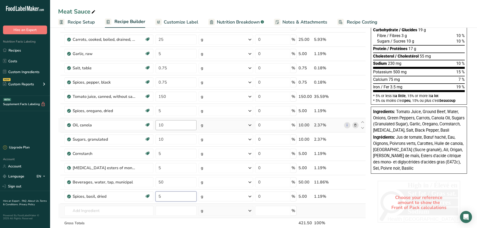
type input "5"
click at [182, 129] on div "Ingredient * Amount * Unit * Waste * .a-a{fill:#347362;}.b-a{fill:#fff;} Grams …" at bounding box center [212, 114] width 308 height 271
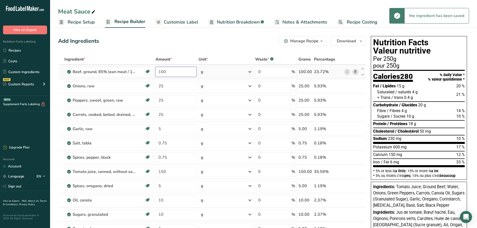
click at [171, 72] on div "Ingredient * Amount * Unit * Waste * .a-a{fill:#347362;}.b-a{fill:#fff;} Grams …" at bounding box center [212, 189] width 308 height 271
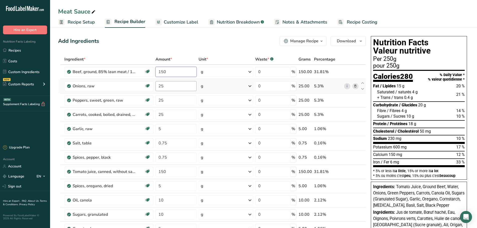
type input "150"
click at [168, 86] on div "Ingredient * Amount * Unit * Waste * .a-a{fill:#347362;}.b-a{fill:#fff;} Grams …" at bounding box center [212, 189] width 308 height 271
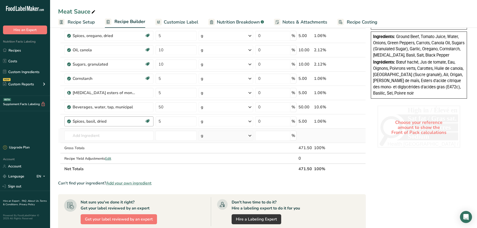
scroll to position [175, 0]
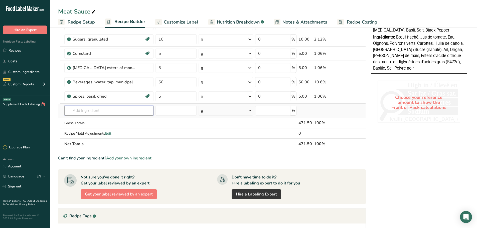
click at [82, 110] on div "Ingredient * Amount * Unit * Waste * .a-a{fill:#347362;}.b-a{fill:#fff;} Grams …" at bounding box center [212, 14] width 308 height 271
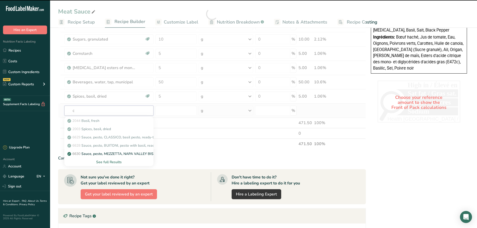
type input "cr"
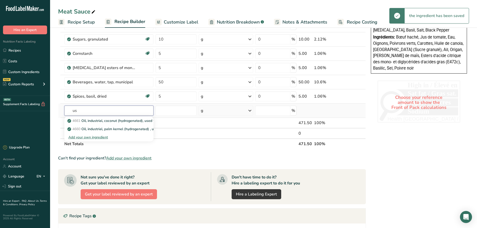
type input "u"
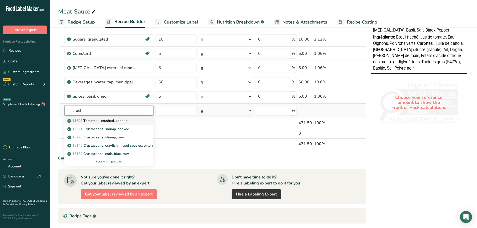
type input "crush"
click at [108, 121] on p "11693 Tomatoes, crushed, canned" at bounding box center [97, 120] width 59 height 5
type input "Tomatoes, crushed, canned"
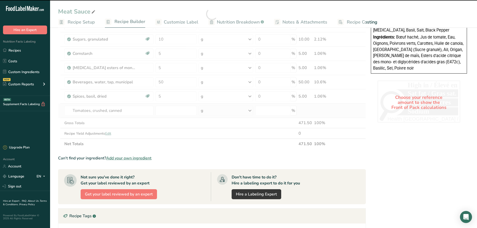
type input "0"
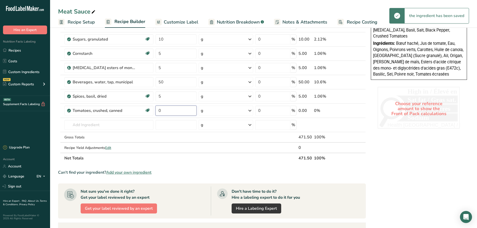
drag, startPoint x: 166, startPoint y: 113, endPoint x: 154, endPoint y: 113, distance: 11.8
click at [154, 113] on tr "Tomatoes, crushed, canned Source of Antioxidants Dairy free Gluten free Vegan V…" at bounding box center [211, 111] width 307 height 14
type input "50"
click at [249, 11] on div "Meat Sauce Recipe Setup Recipe Builder Customize Label Nutrition Breakdown .a-a…" at bounding box center [263, 93] width 427 height 485
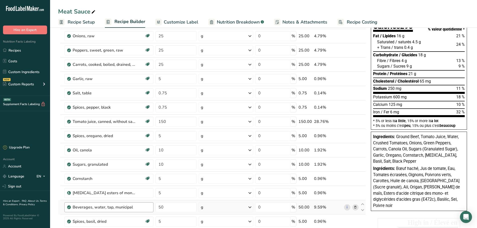
scroll to position [25, 0]
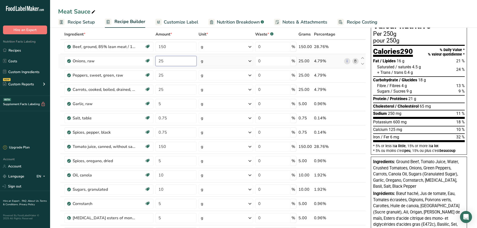
drag, startPoint x: 169, startPoint y: 61, endPoint x: 156, endPoint y: 63, distance: 13.0
click at [156, 63] on input "25" at bounding box center [176, 61] width 41 height 10
type input "30"
click at [167, 77] on div "Ingredient * Amount * Unit * Waste * .a-a{fill:#347362;}.b-a{fill:#fff;} Grams …" at bounding box center [212, 171] width 308 height 285
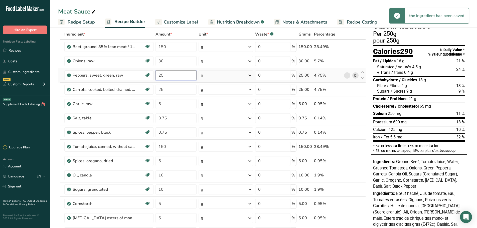
drag, startPoint x: 164, startPoint y: 75, endPoint x: 160, endPoint y: 75, distance: 4.3
click at [160, 75] on input "25" at bounding box center [176, 75] width 41 height 10
type input "2"
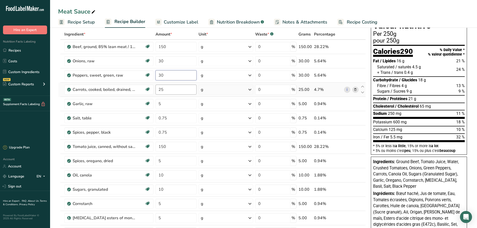
type input "30"
click at [173, 93] on div "Ingredient * Amount * Unit * Waste * .a-a{fill:#347362;}.b-a{fill:#fff;} Grams …" at bounding box center [212, 171] width 308 height 285
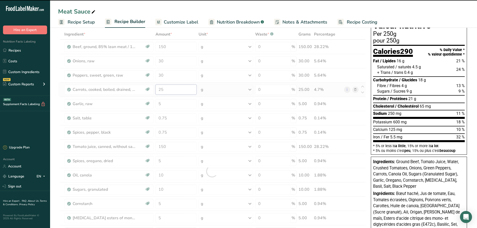
type input "2"
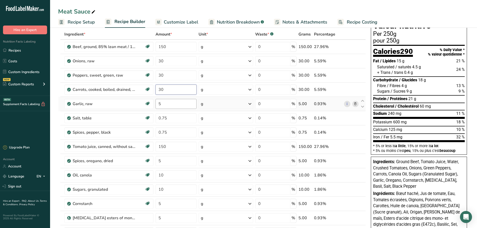
type input "30"
click at [182, 106] on div "Ingredient * Amount * Unit * Waste * .a-a{fill:#347362;}.b-a{fill:#fff;} Grams …" at bounding box center [212, 171] width 308 height 285
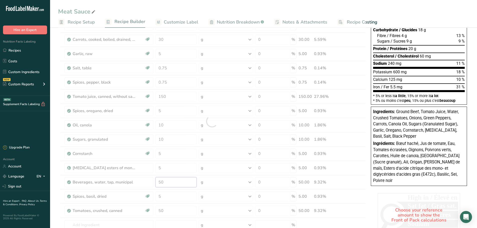
drag, startPoint x: 169, startPoint y: 183, endPoint x: 151, endPoint y: 183, distance: 17.8
click at [151, 183] on div "Ingredient * Amount * Unit * Waste * .a-a{fill:#347362;}.b-a{fill:#fff;} Grams …" at bounding box center [212, 121] width 308 height 285
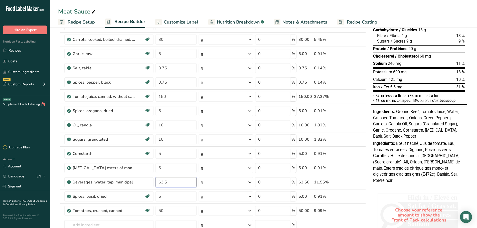
type input "63.5"
click at [144, 8] on div "Meat Sauce Recipe Setup Recipe Builder Customize Label Nutrition Breakdown .a-a…" at bounding box center [263, 193] width 427 height 485
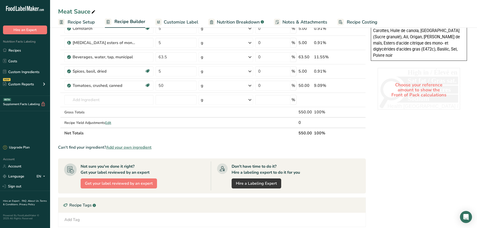
scroll to position [0, 0]
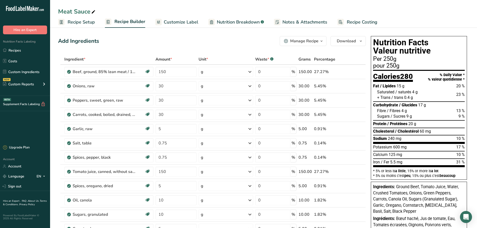
click at [183, 19] on span "Customize Label" at bounding box center [181, 22] width 35 height 7
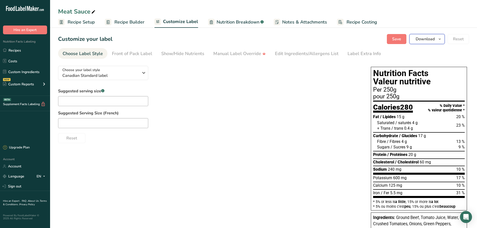
click at [425, 39] on span "Download" at bounding box center [425, 39] width 19 height 6
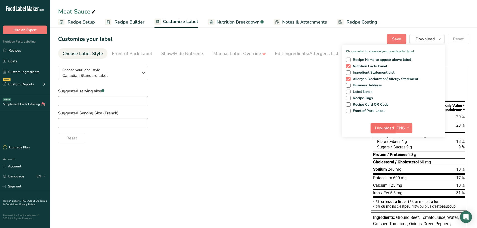
click at [391, 127] on span "Download" at bounding box center [384, 128] width 19 height 6
click at [409, 18] on ul "Recipe Setup Recipe Builder Customize Label Nutrition Breakdown .a-a{fill:#3473…" at bounding box center [263, 22] width 427 height 12
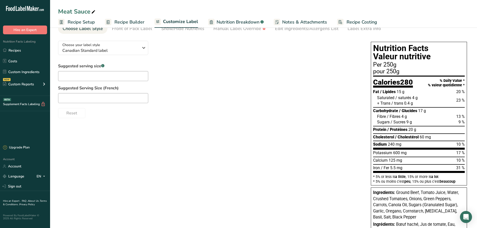
scroll to position [50, 0]
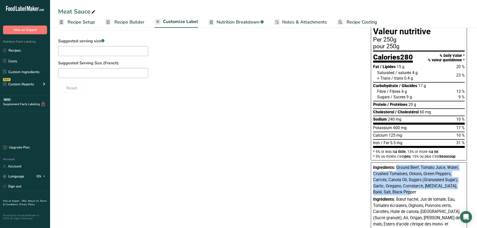
drag, startPoint x: 396, startPoint y: 168, endPoint x: 391, endPoint y: 191, distance: 24.4
click at [391, 191] on div "Ingredients: Ground Beef, Tomato Juice, Water, Crushed Tomatoes, Onions, Green …" at bounding box center [419, 180] width 92 height 31
copy span "Ground Beef, Tomato Juice, Water, Crushed Tomatoes, Onions, Green Peppers, Carr…"
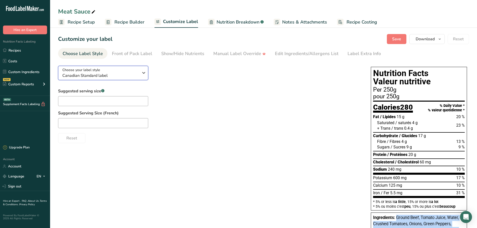
click at [121, 68] on div "Choose your label style Canadian Standard label" at bounding box center [100, 72] width 76 height 11
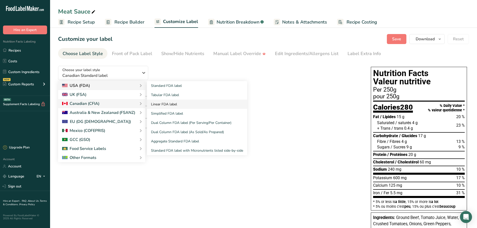
click at [184, 102] on link "Linear FDA label" at bounding box center [197, 104] width 100 height 9
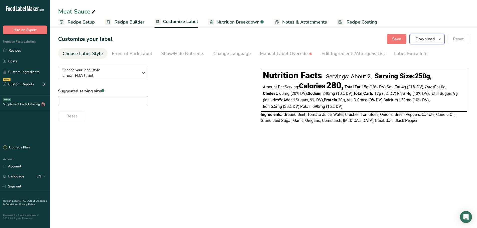
click at [432, 39] on span "Download" at bounding box center [425, 39] width 19 height 6
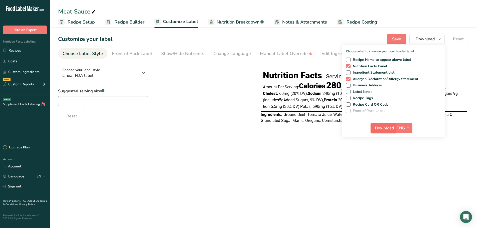
click at [387, 130] on span "Download" at bounding box center [384, 128] width 19 height 6
